Goal: Complete application form

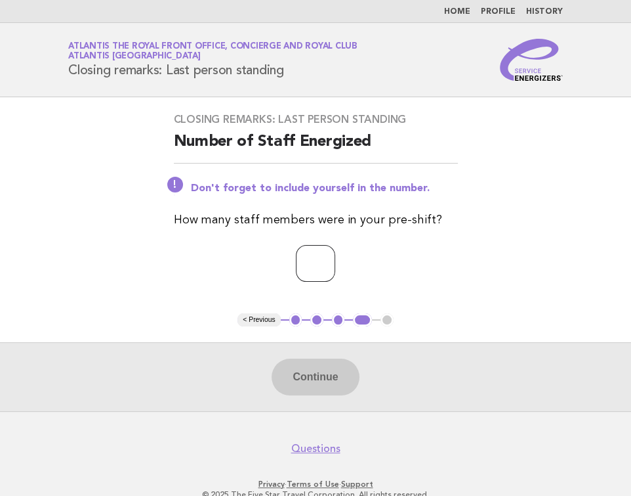
click at [335, 257] on input "number" at bounding box center [315, 263] width 39 height 37
click at [335, 259] on input "*" at bounding box center [315, 263] width 39 height 37
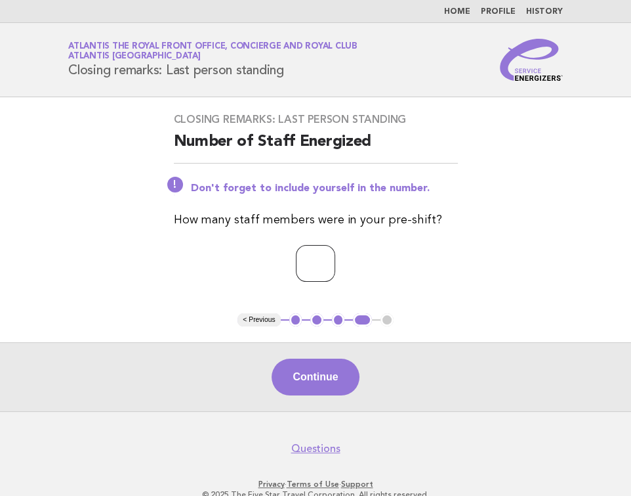
click at [335, 259] on input "*" at bounding box center [315, 263] width 39 height 37
type input "*"
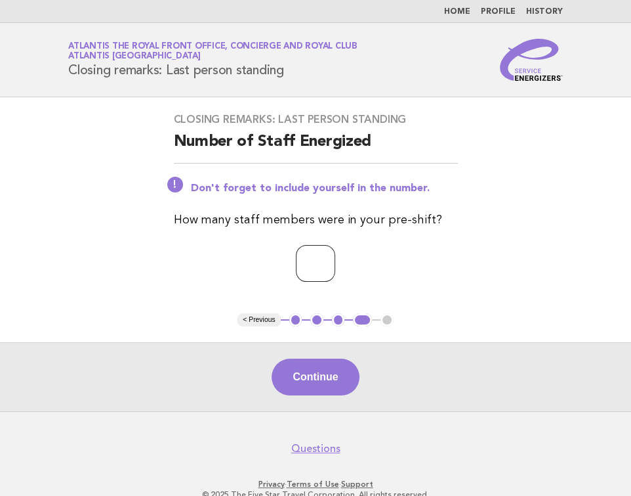
click at [335, 259] on input "*" at bounding box center [315, 263] width 39 height 37
click at [317, 393] on button "Continue" at bounding box center [315, 376] width 87 height 37
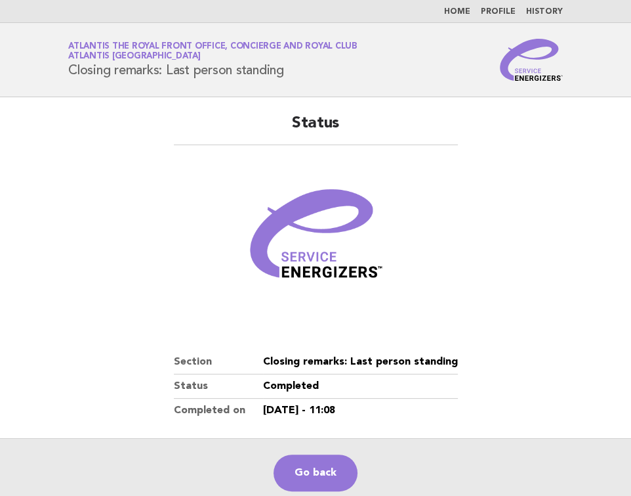
click at [346, 495] on html "Home Profile History Service Energizers Atlantis The Royal Front Office, Concie…" at bounding box center [315, 311] width 631 height 622
drag, startPoint x: 324, startPoint y: 458, endPoint x: 436, endPoint y: 385, distance: 134.2
click at [324, 458] on link "Go back" at bounding box center [316, 472] width 84 height 37
